Goal: Transaction & Acquisition: Purchase product/service

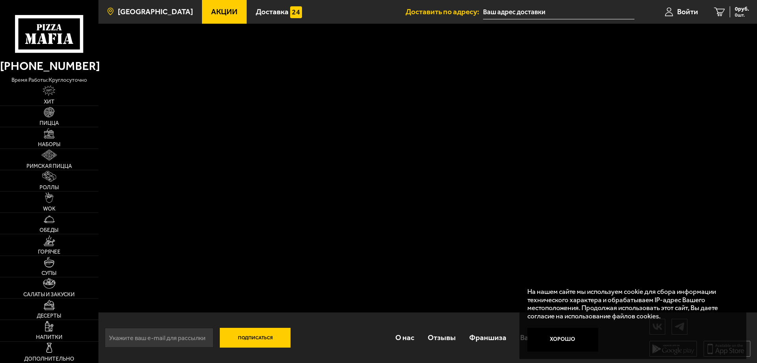
click at [161, 13] on span "[GEOGRAPHIC_DATA]" at bounding box center [155, 12] width 75 height 8
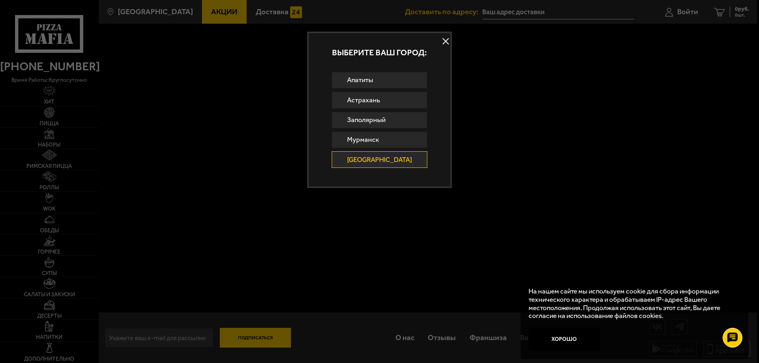
click at [398, 163] on link "[GEOGRAPHIC_DATA]" at bounding box center [380, 159] width 96 height 17
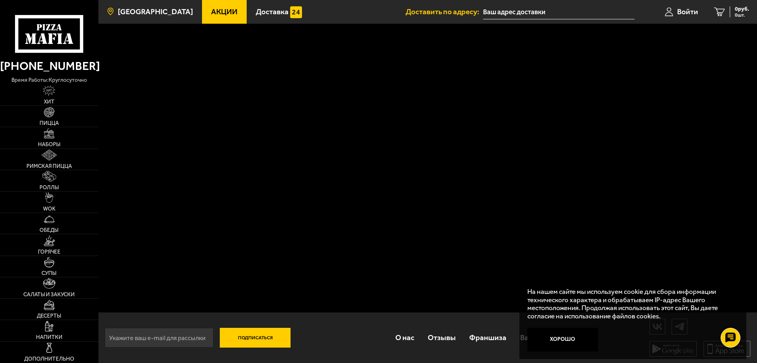
click at [150, 13] on span "[GEOGRAPHIC_DATA]" at bounding box center [155, 12] width 75 height 8
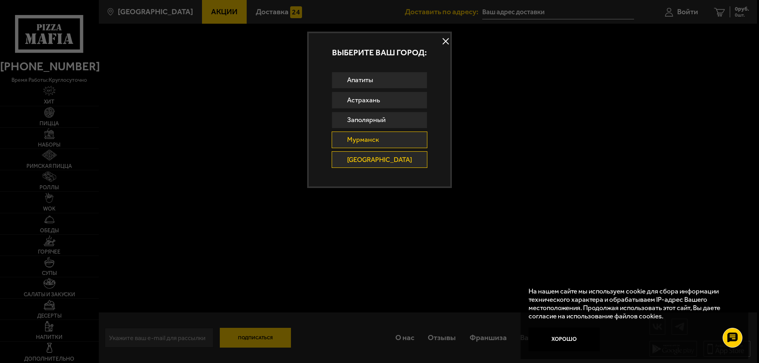
click at [376, 135] on link "Мурманск" at bounding box center [380, 140] width 96 height 17
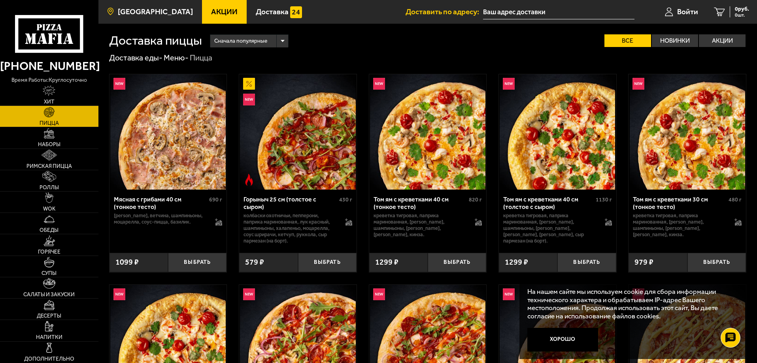
click at [135, 9] on span "[GEOGRAPHIC_DATA]" at bounding box center [155, 12] width 75 height 8
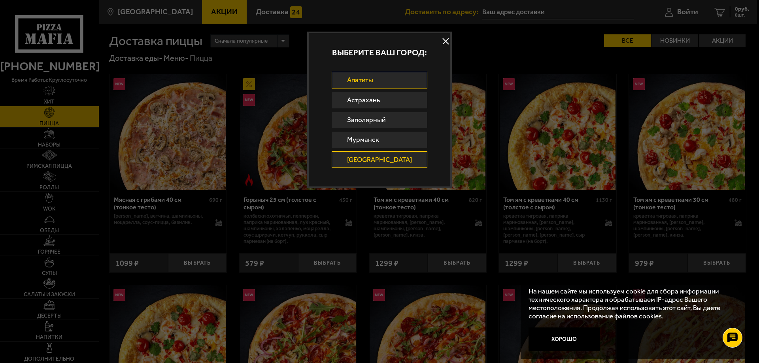
click at [381, 83] on link "Апатиты" at bounding box center [380, 80] width 96 height 17
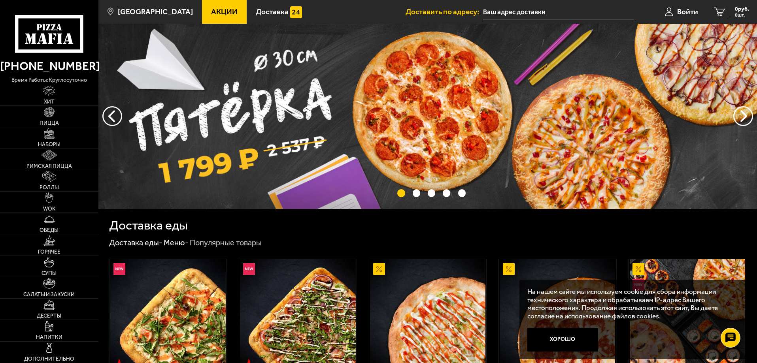
click at [191, 302] on img at bounding box center [167, 316] width 115 height 115
